Goal: Find specific page/section: Find specific page/section

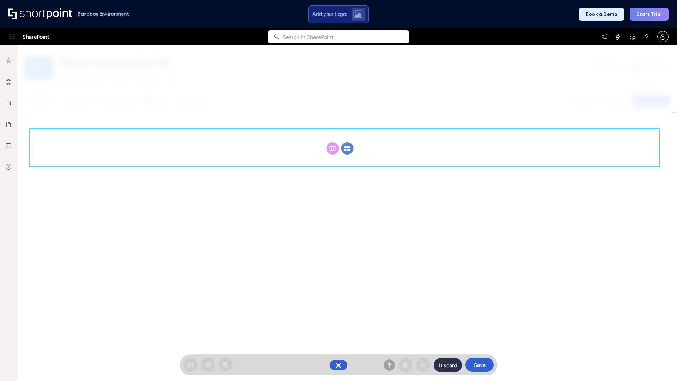
scroll to position [97, 0]
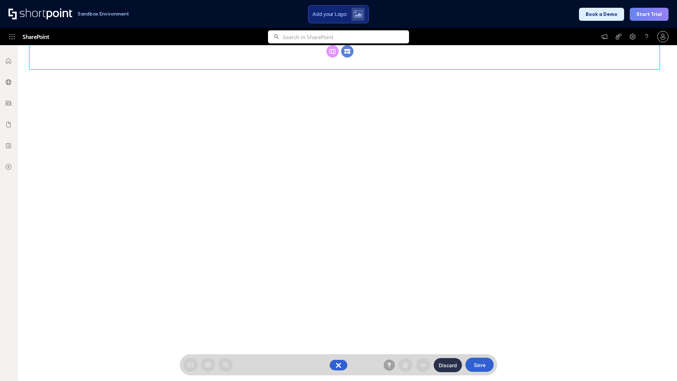
click at [347, 57] on circle at bounding box center [347, 51] width 12 height 12
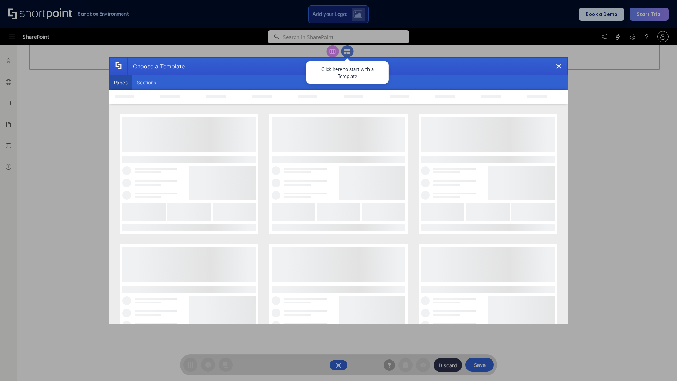
scroll to position [0, 0]
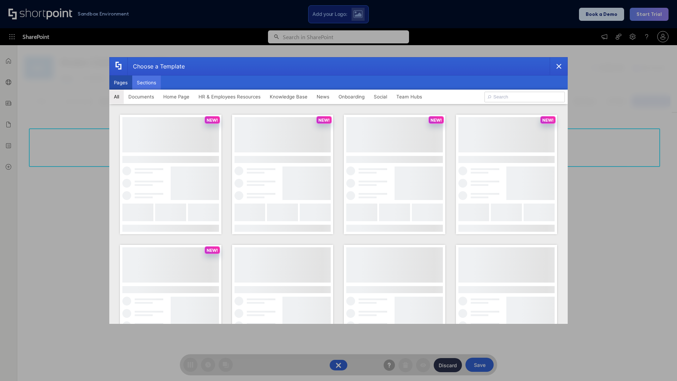
click at [146, 82] on button "Sections" at bounding box center [146, 82] width 29 height 14
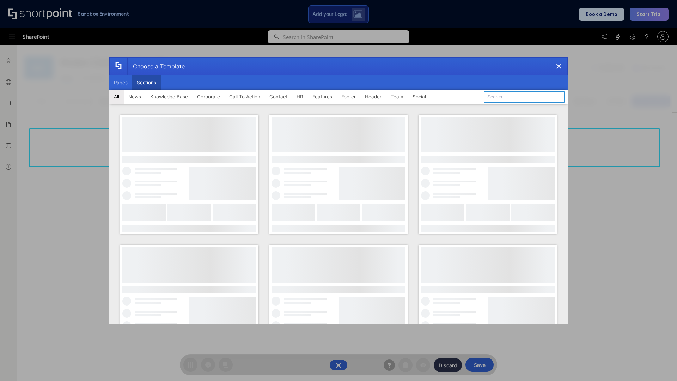
type input "Employees Hub HR"
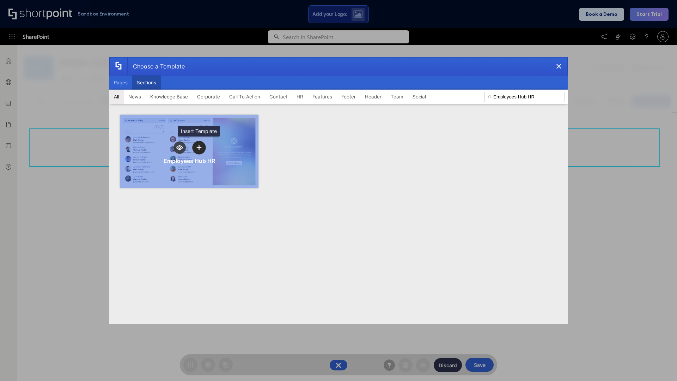
click at [199, 147] on icon "template selector" at bounding box center [198, 147] width 5 height 5
